Goal: Transaction & Acquisition: Download file/media

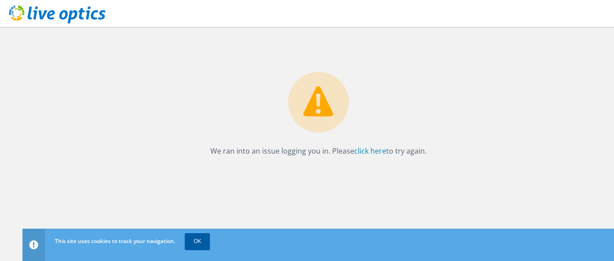
click at [200, 236] on link "OK" at bounding box center [197, 241] width 25 height 16
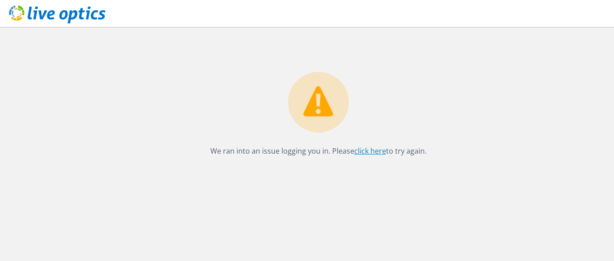
click at [380, 150] on link "click here" at bounding box center [370, 151] width 32 height 10
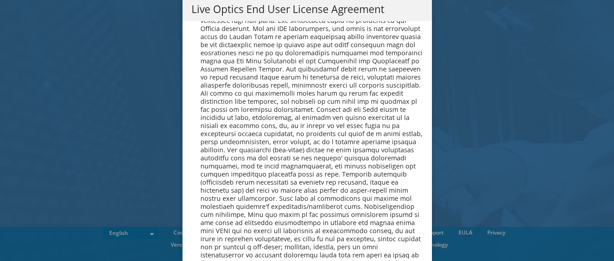
scroll to position [3296, 0]
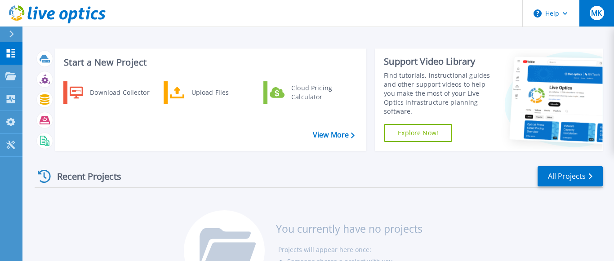
click at [595, 14] on span "MK" at bounding box center [596, 12] width 11 height 7
click at [115, 214] on div "Recent Projects All Projects You currently have no projects Projects will appea…" at bounding box center [319, 229] width 568 height 142
click at [326, 131] on link "View More" at bounding box center [334, 135] width 42 height 9
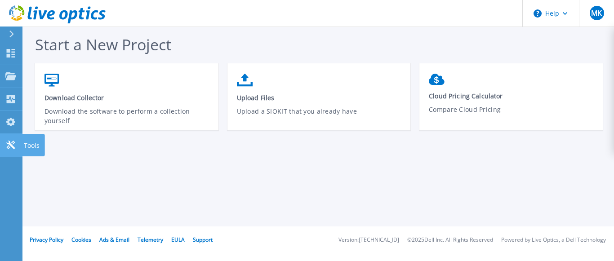
click at [13, 148] on icon at bounding box center [10, 145] width 9 height 9
click at [32, 143] on p "Tools" at bounding box center [32, 145] width 16 height 23
click at [11, 31] on icon at bounding box center [11, 34] width 4 height 7
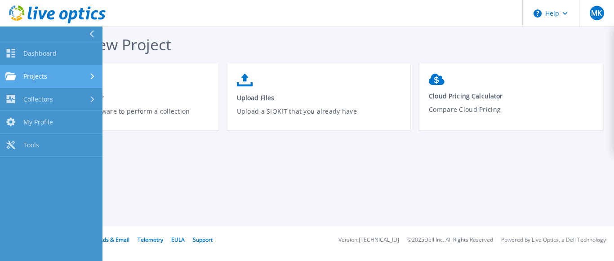
click at [38, 76] on span "Projects" at bounding box center [35, 76] width 24 height 8
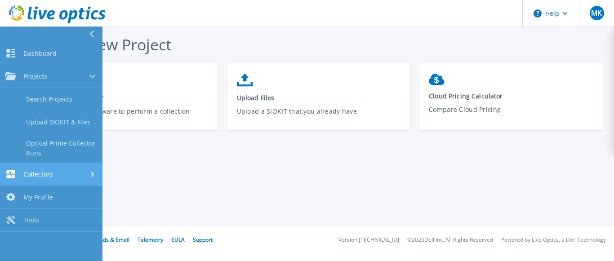
click at [48, 171] on span "Collectors" at bounding box center [38, 174] width 30 height 8
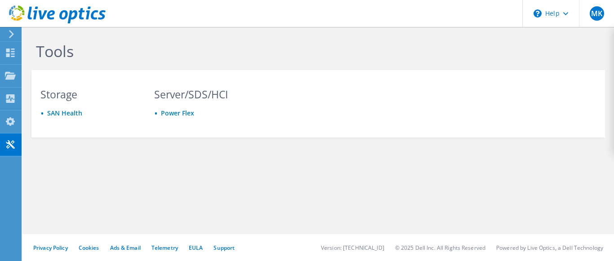
click at [13, 33] on icon at bounding box center [11, 34] width 7 height 8
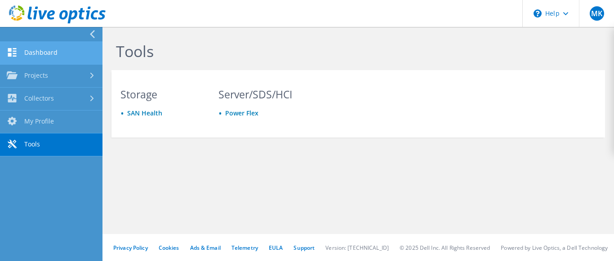
click at [49, 51] on link "Dashboard" at bounding box center [51, 53] width 103 height 23
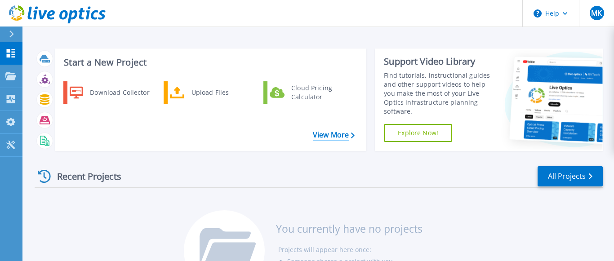
click at [327, 135] on link "View More" at bounding box center [334, 135] width 42 height 9
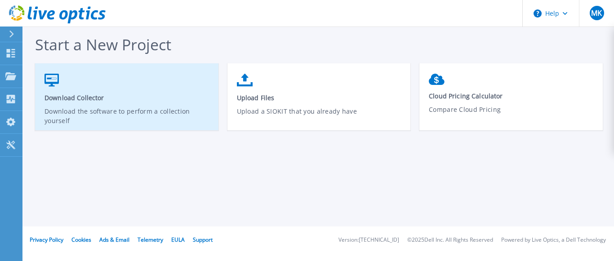
click at [90, 99] on span "Download Collector" at bounding box center [127, 98] width 165 height 9
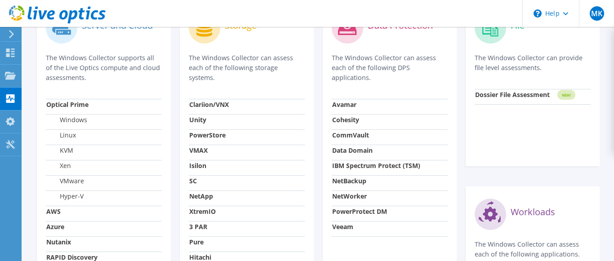
scroll to position [183, 0]
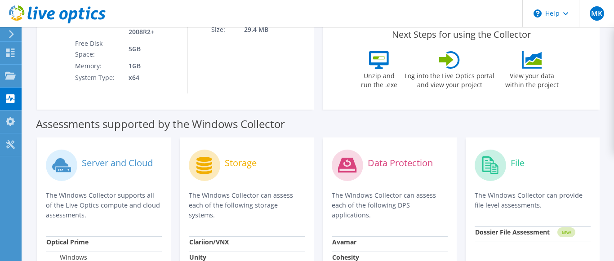
click at [60, 165] on icon at bounding box center [60, 164] width 16 height 13
click at [108, 161] on label "Server and Cloud" at bounding box center [117, 163] width 71 height 9
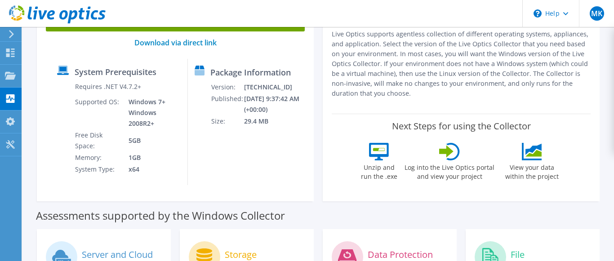
scroll to position [0, 0]
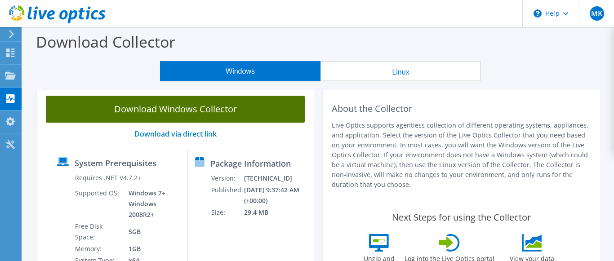
click at [188, 112] on link "Download Windows Collector" at bounding box center [175, 109] width 259 height 27
